Goal: Find specific page/section: Find specific page/section

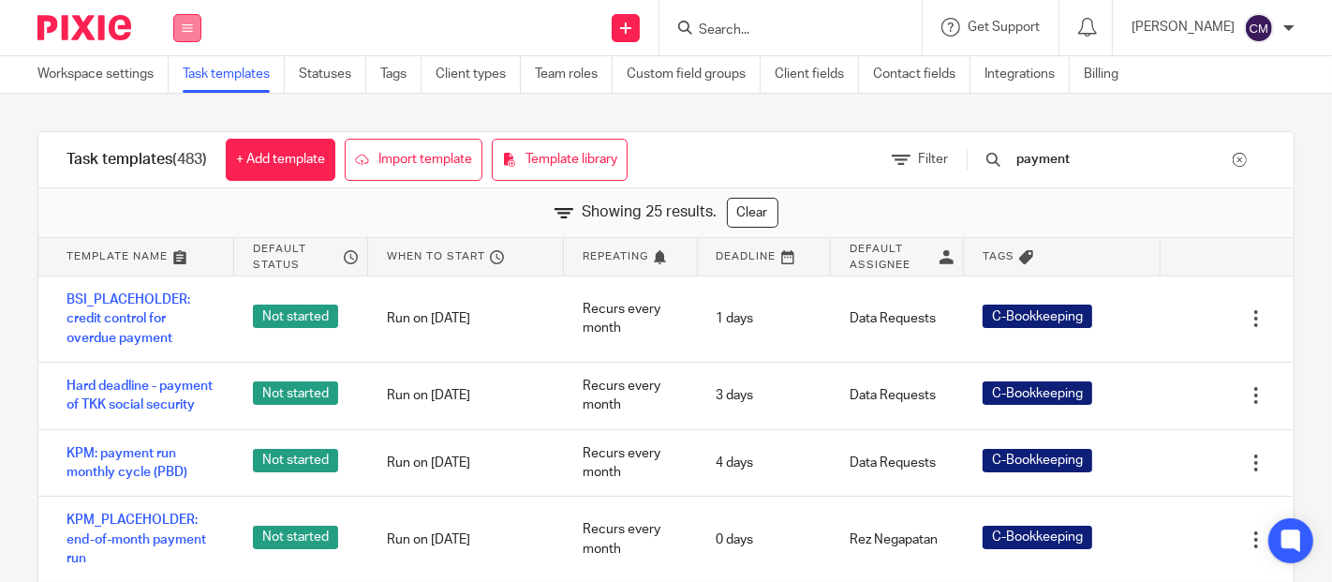
scroll to position [1665, 0]
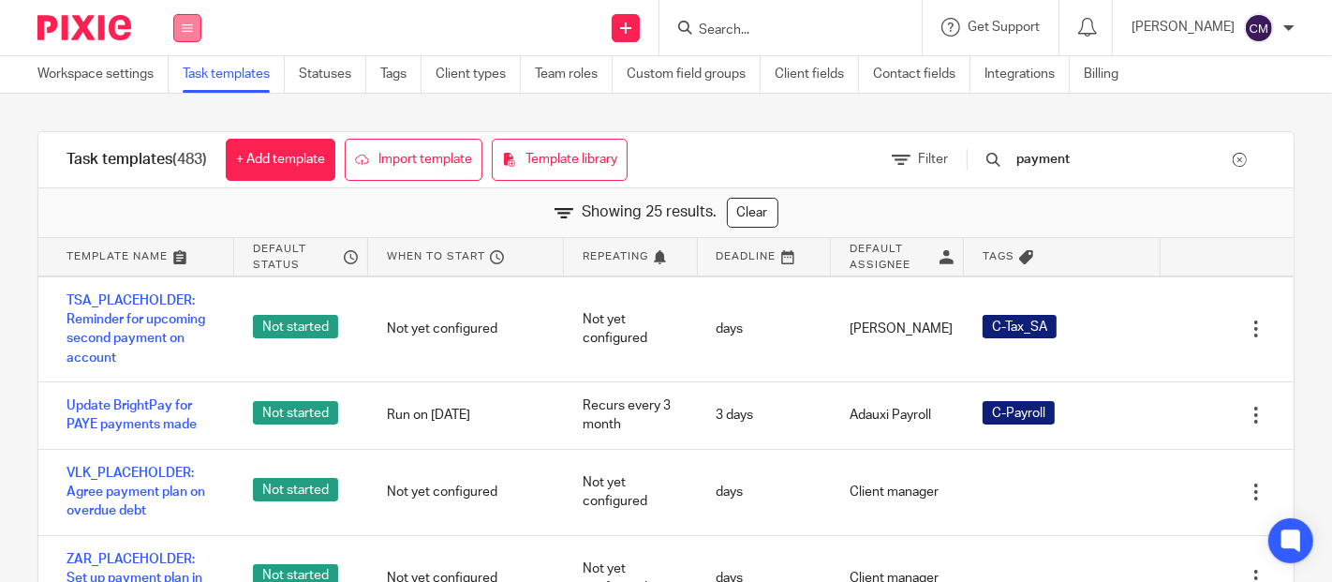
click at [187, 28] on icon at bounding box center [187, 27] width 11 height 11
click at [172, 82] on link "Work" at bounding box center [176, 87] width 30 height 13
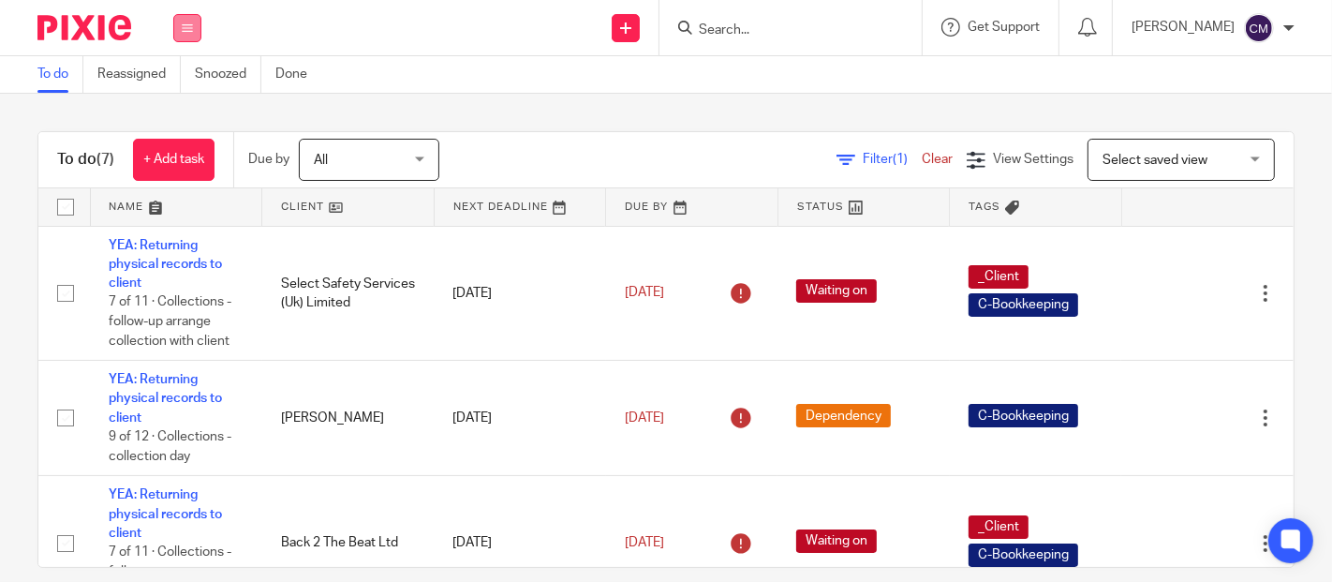
click at [185, 32] on icon at bounding box center [187, 27] width 11 height 11
click at [184, 225] on link "Settings" at bounding box center [187, 224] width 50 height 13
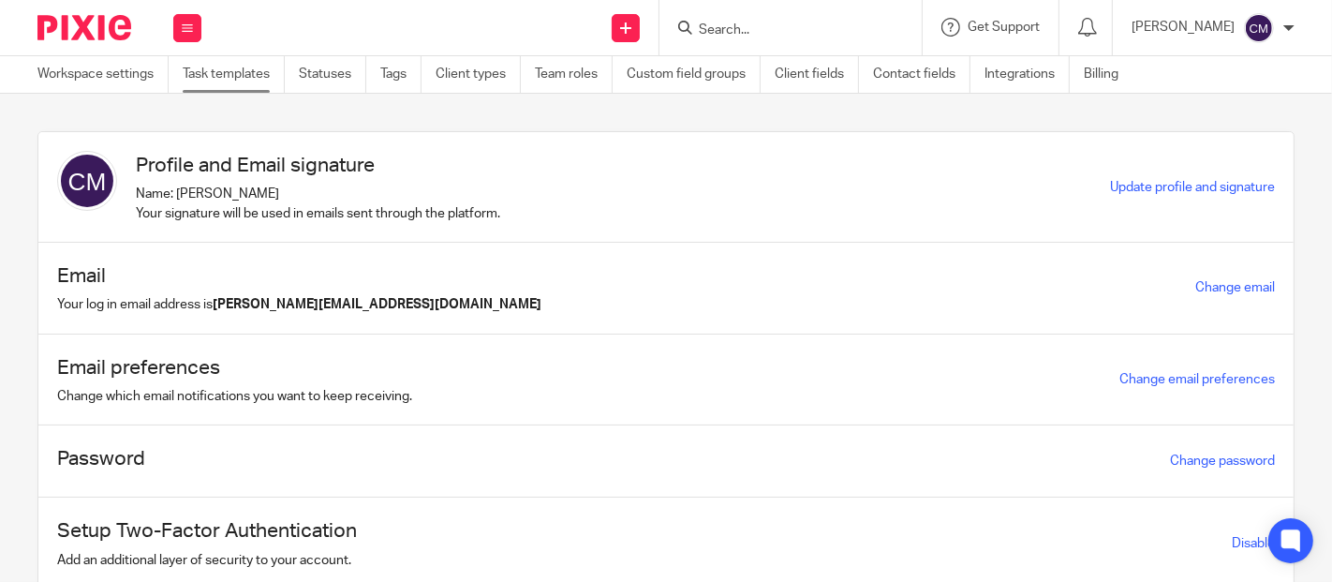
click at [244, 71] on link "Task templates" at bounding box center [234, 74] width 102 height 37
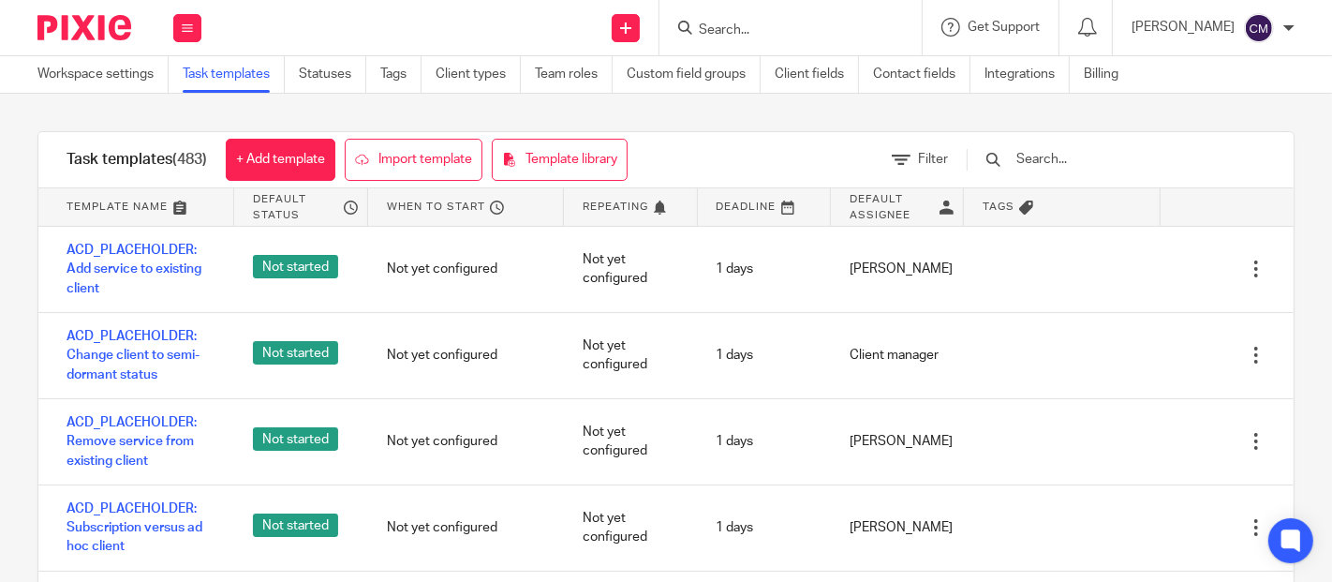
click at [1142, 159] on input "text" at bounding box center [1124, 159] width 218 height 21
type input "payment"
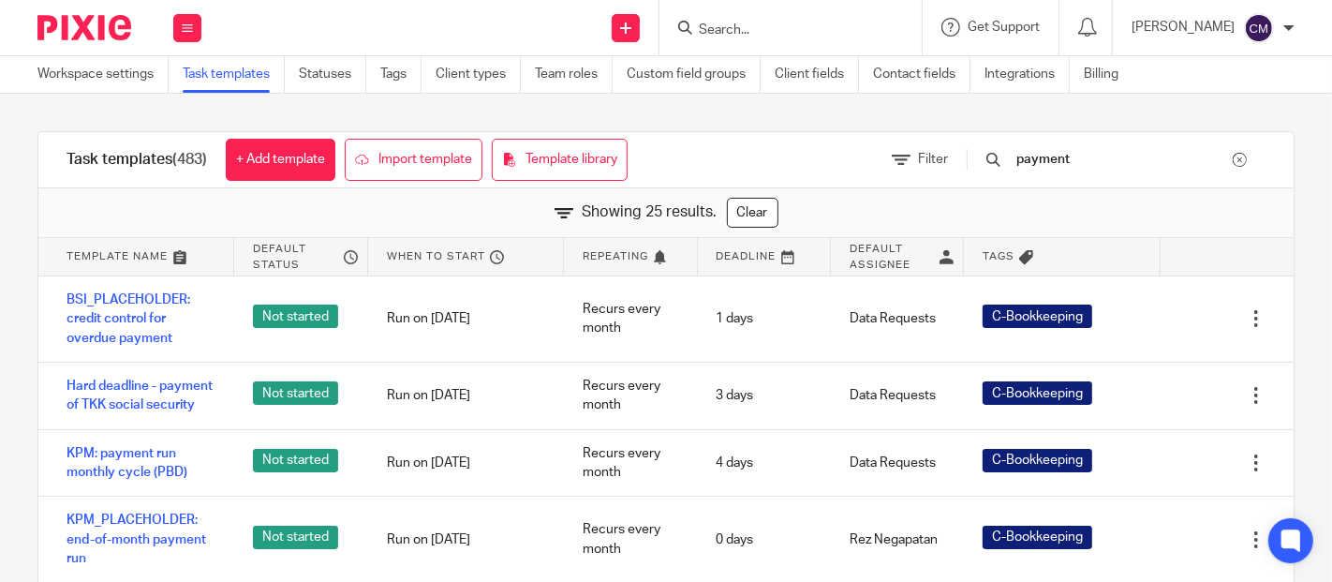
click at [470, 10] on div "Send new email Create task Add client Get Support Contact Support Help Document…" at bounding box center [776, 27] width 1112 height 55
